Goal: Task Accomplishment & Management: Manage account settings

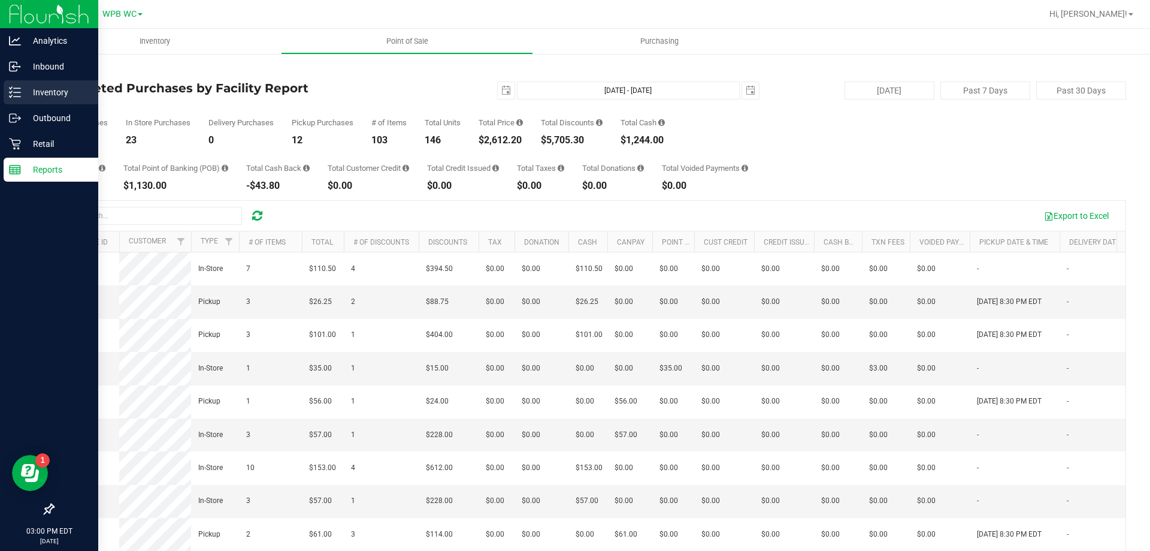
click at [32, 96] on p "Inventory" at bounding box center [57, 92] width 72 height 14
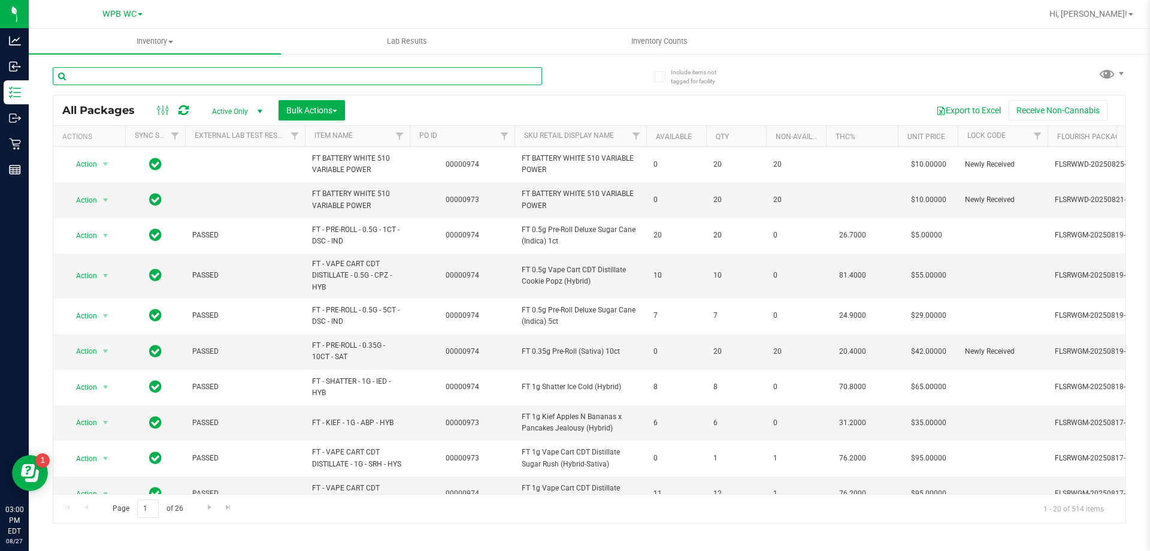
click at [129, 72] on input "text" at bounding box center [297, 76] width 489 height 18
paste input "W-JUL25ARZ01-0721"
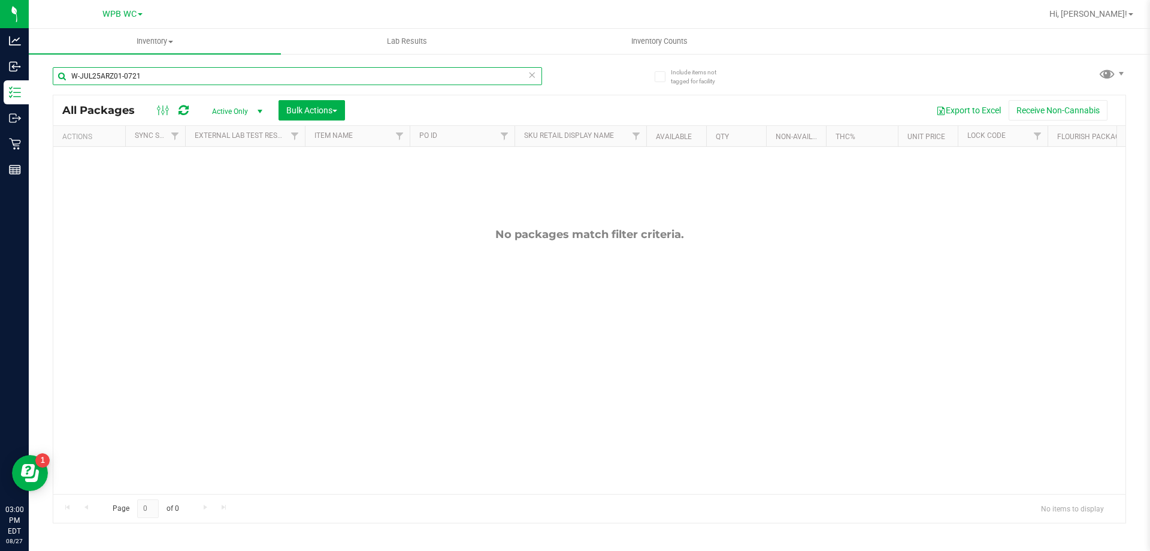
type input "W-JUL25ARZ01-0721"
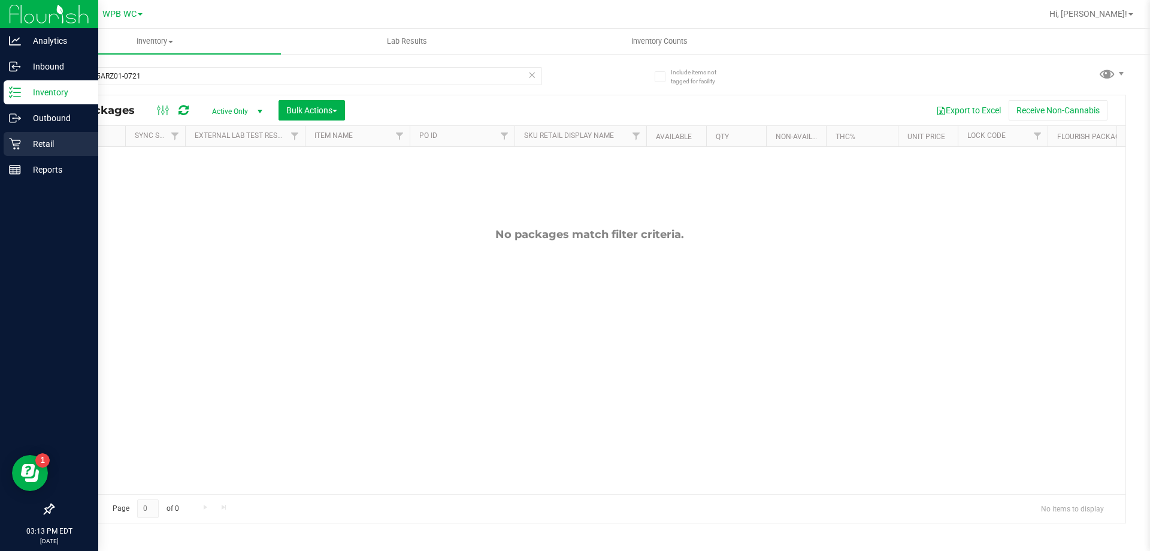
click at [33, 140] on p "Retail" at bounding box center [57, 144] width 72 height 14
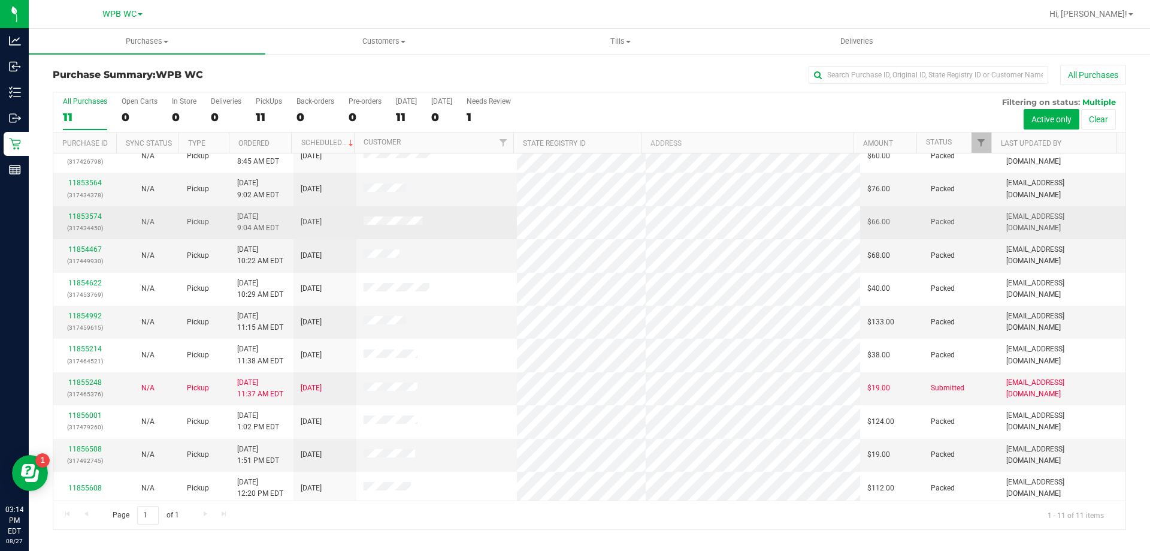
scroll to position [17, 0]
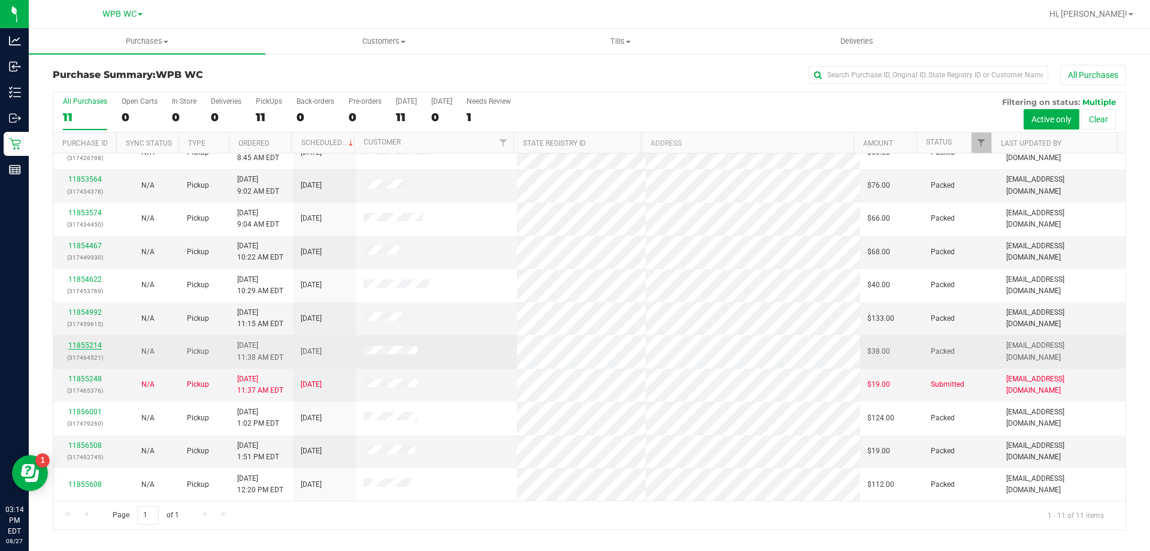
click at [83, 347] on link "11855214" at bounding box center [85, 345] width 34 height 8
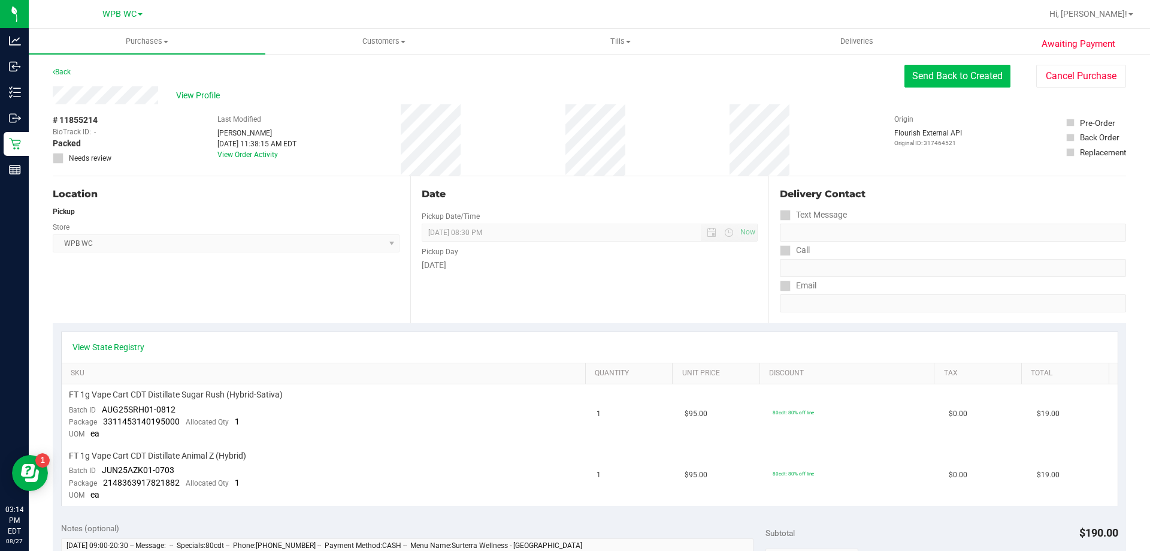
click at [968, 78] on button "Send Back to Created" at bounding box center [958, 76] width 106 height 23
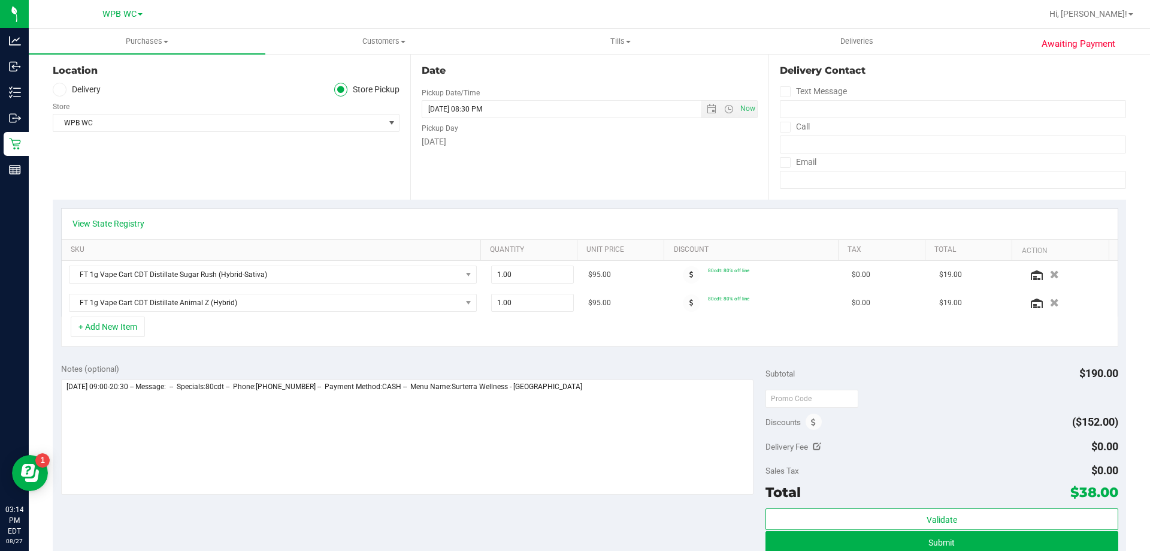
scroll to position [180, 0]
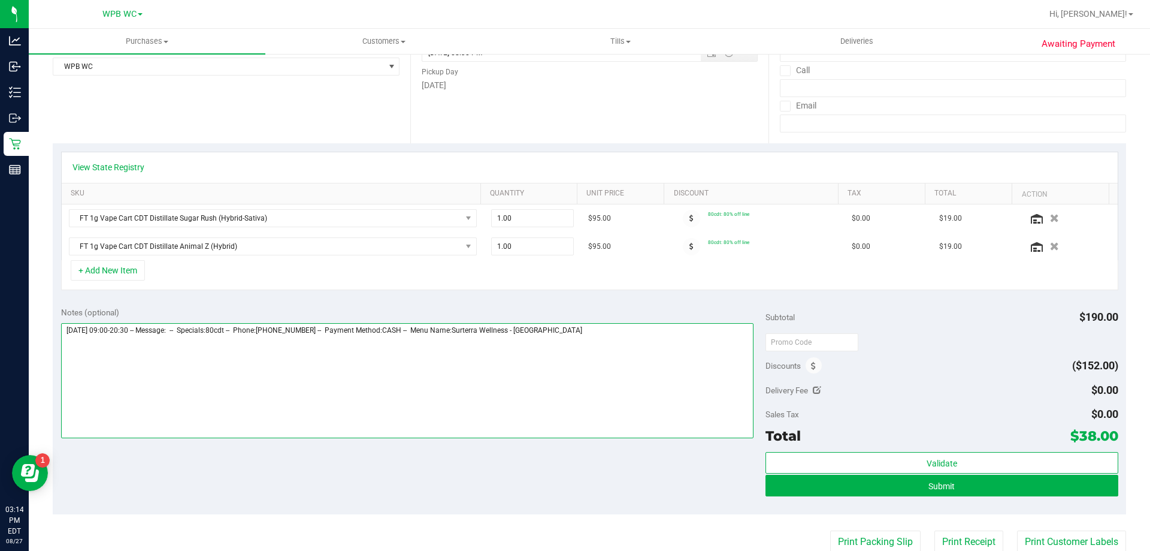
click at [223, 367] on textarea at bounding box center [407, 380] width 693 height 115
click at [637, 340] on textarea at bounding box center [407, 380] width 693 height 115
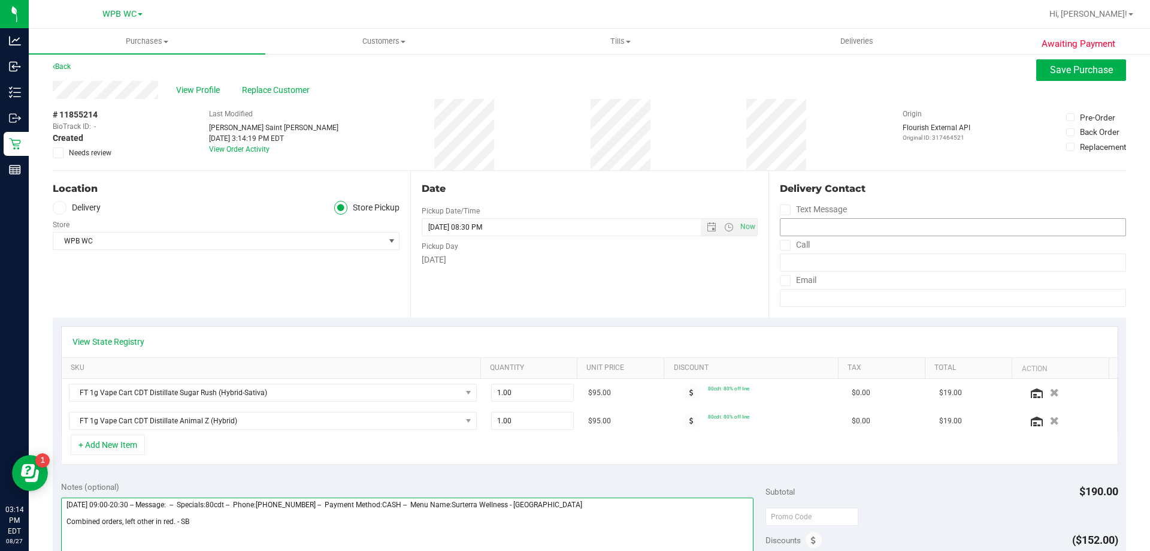
scroll to position [0, 0]
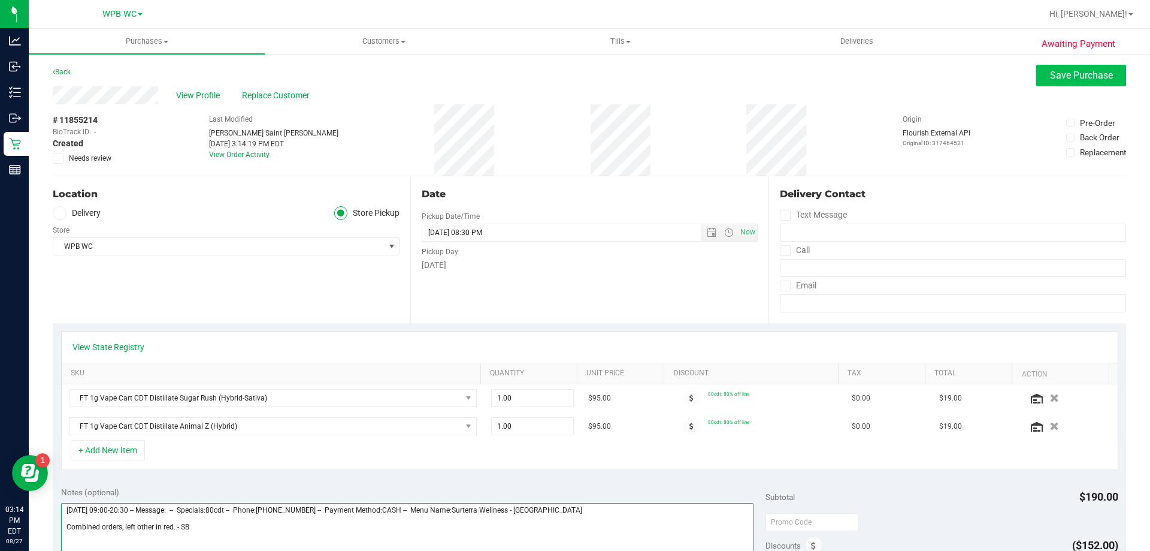
type textarea "Wednesday 08/27/2025 09:00-20:30 -- Message: -- Specials:80cdt -- Phone:2146295…"
click at [1042, 85] on button "Save Purchase" at bounding box center [1081, 76] width 90 height 22
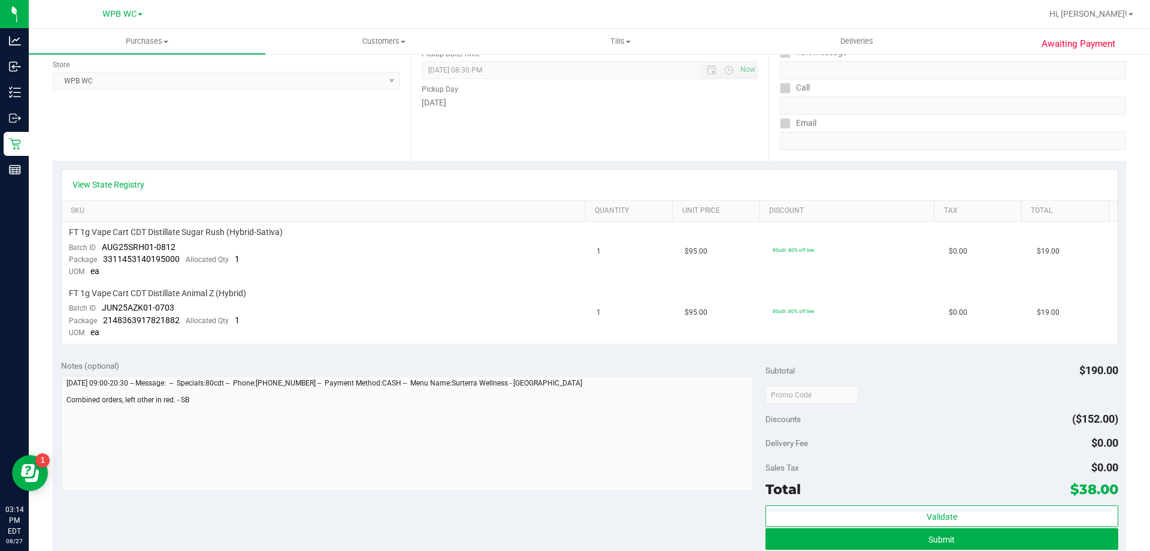
scroll to position [240, 0]
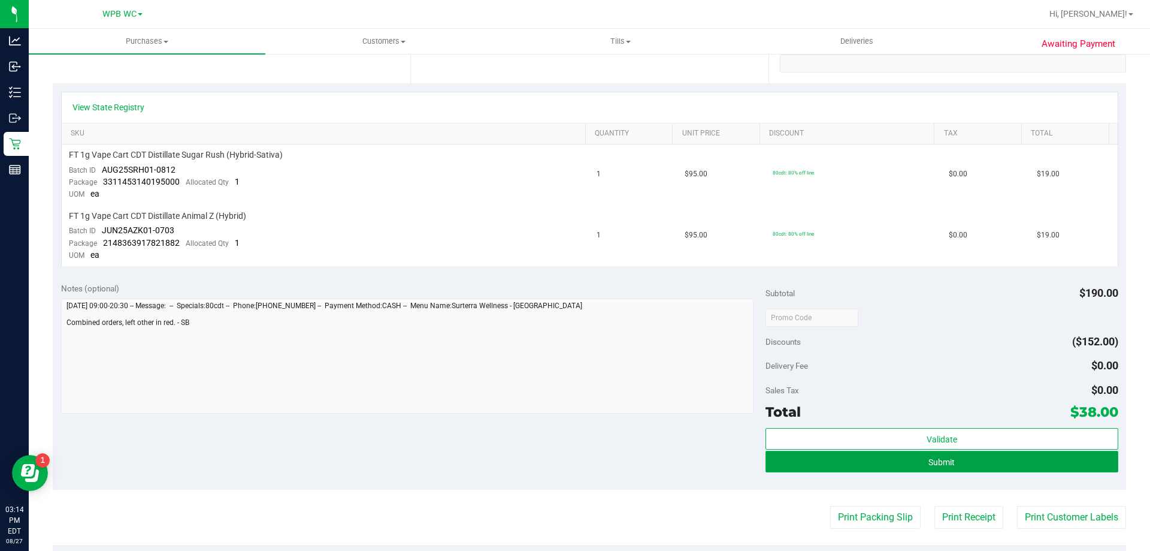
click at [999, 457] on button "Submit" at bounding box center [942, 462] width 352 height 22
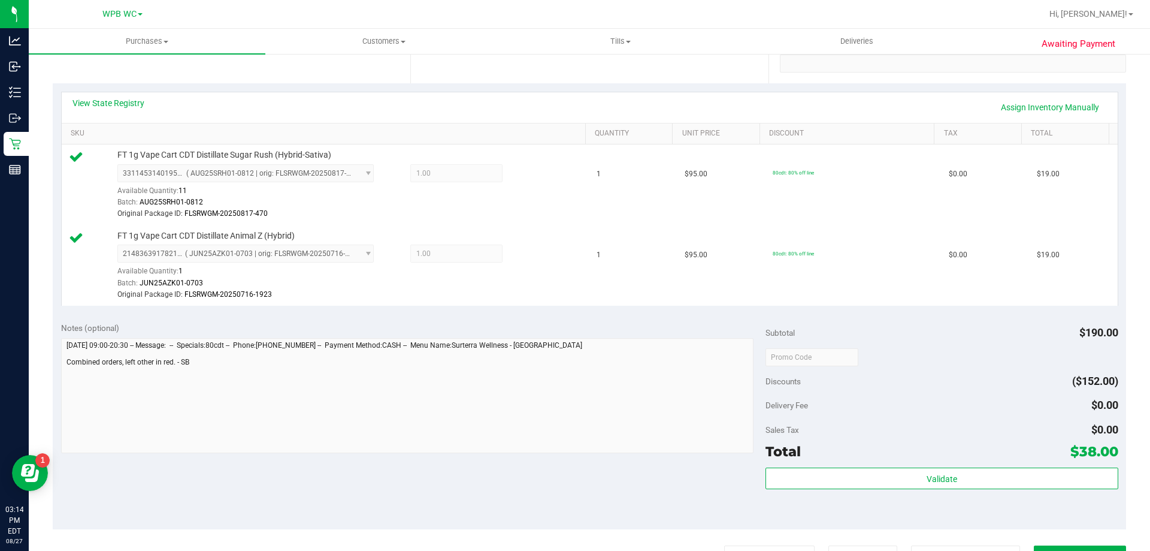
click at [945, 464] on div "Subtotal $190.00 Discounts ($152.00) Delivery Fee $0.00 Sales Tax $0.00 Total $…" at bounding box center [942, 422] width 352 height 200
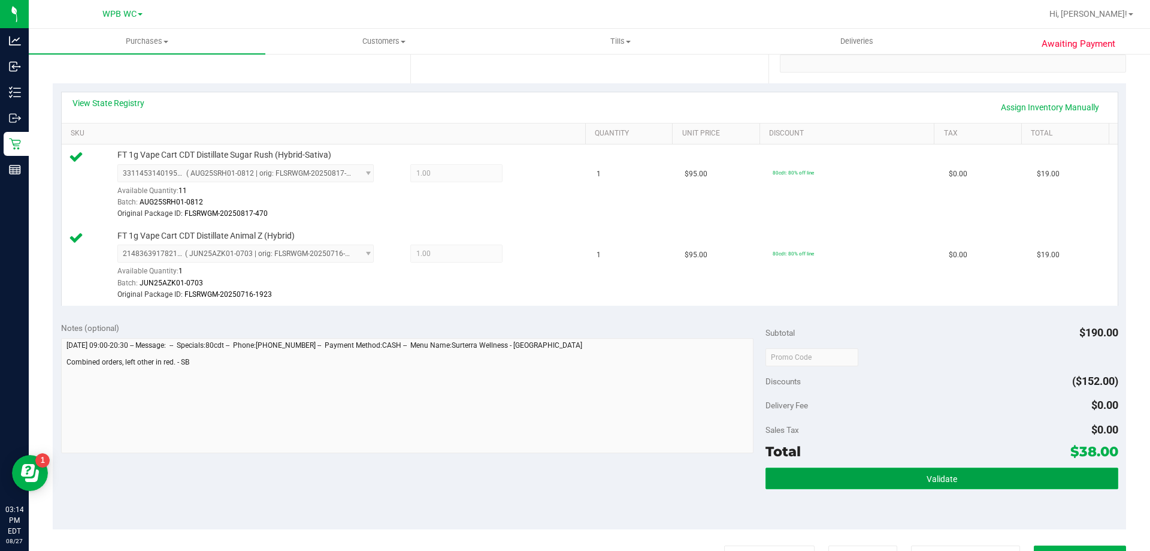
click at [941, 479] on span "Validate" at bounding box center [942, 479] width 31 height 10
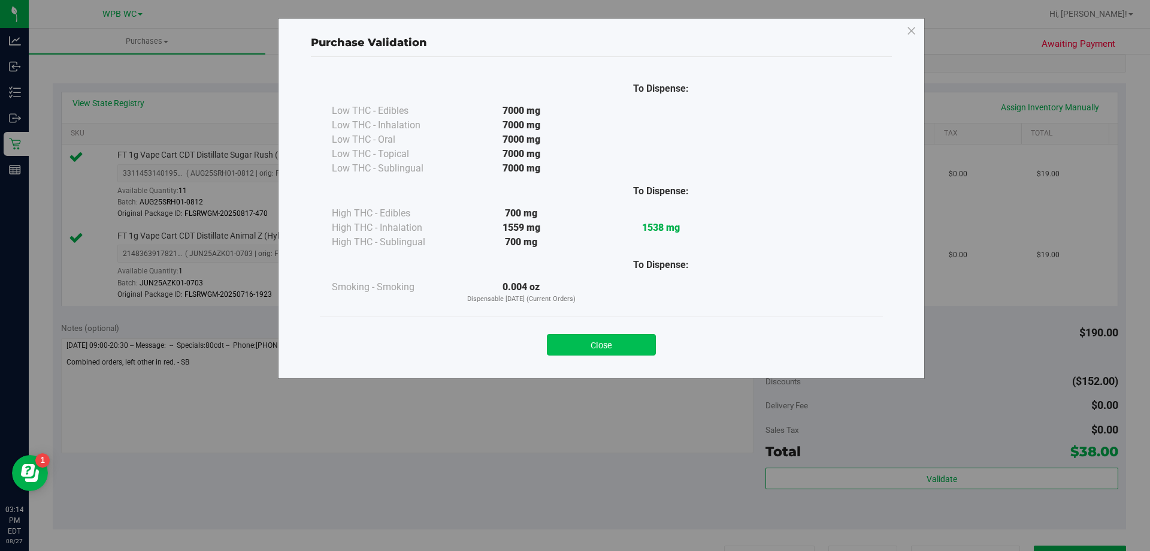
click at [627, 344] on button "Close" at bounding box center [601, 345] width 109 height 22
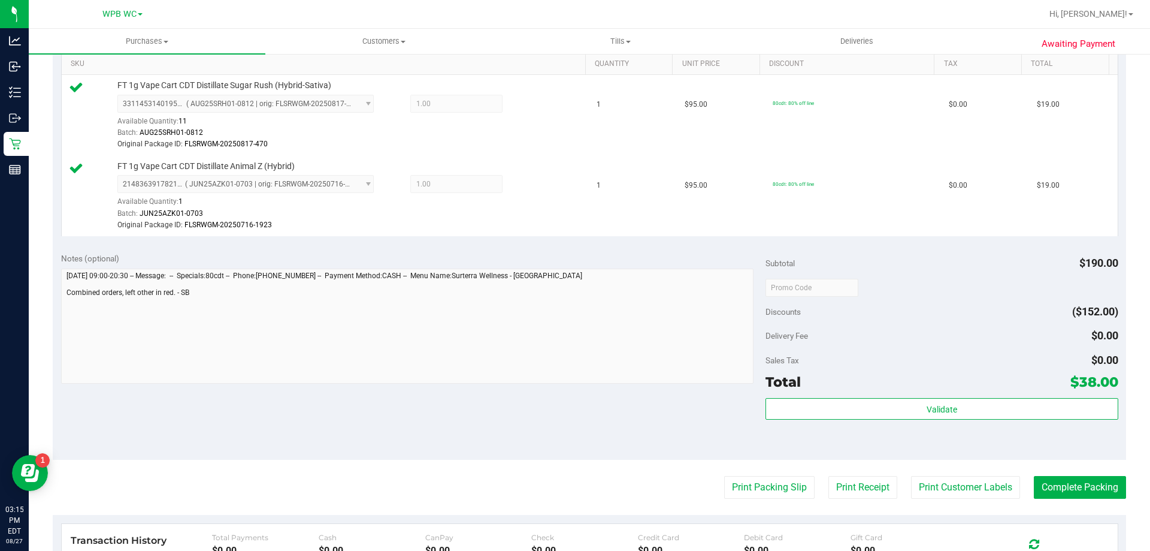
scroll to position [479, 0]
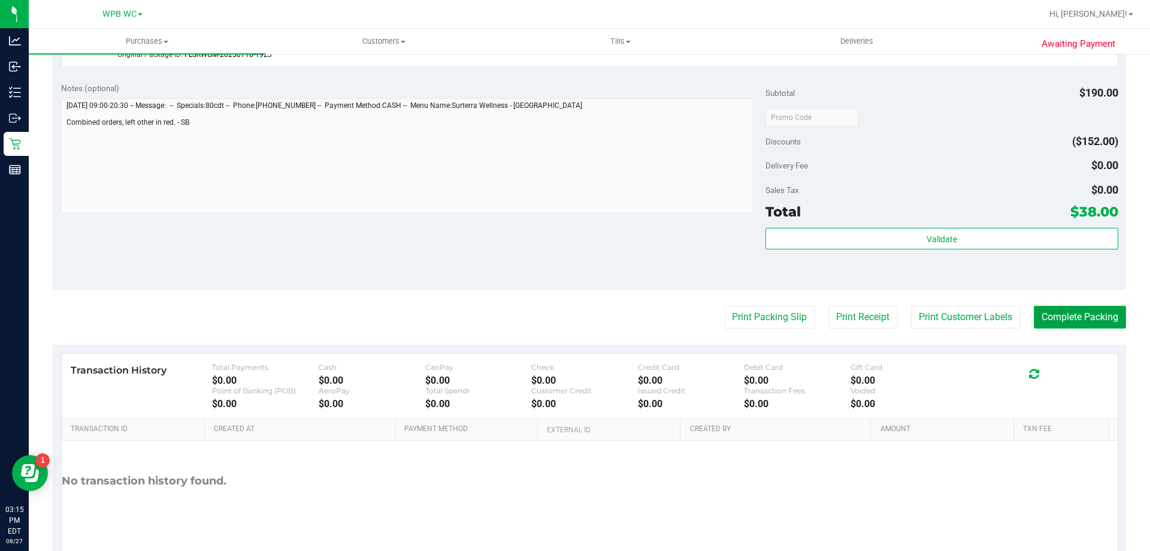
click at [1069, 312] on button "Complete Packing" at bounding box center [1080, 317] width 92 height 23
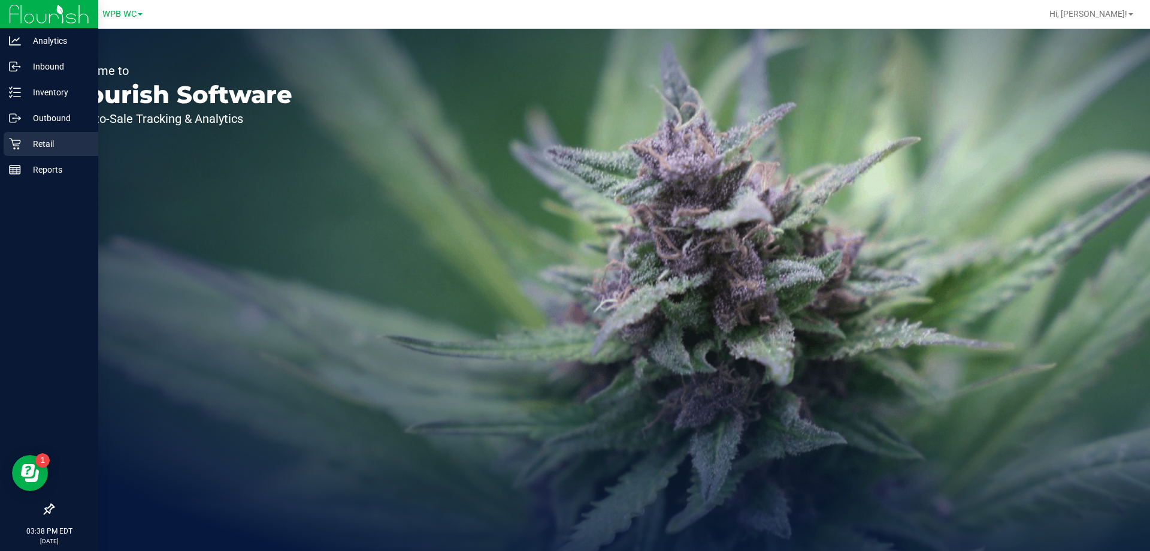
click at [25, 148] on p "Retail" at bounding box center [57, 144] width 72 height 14
